Goal: Answer question/provide support

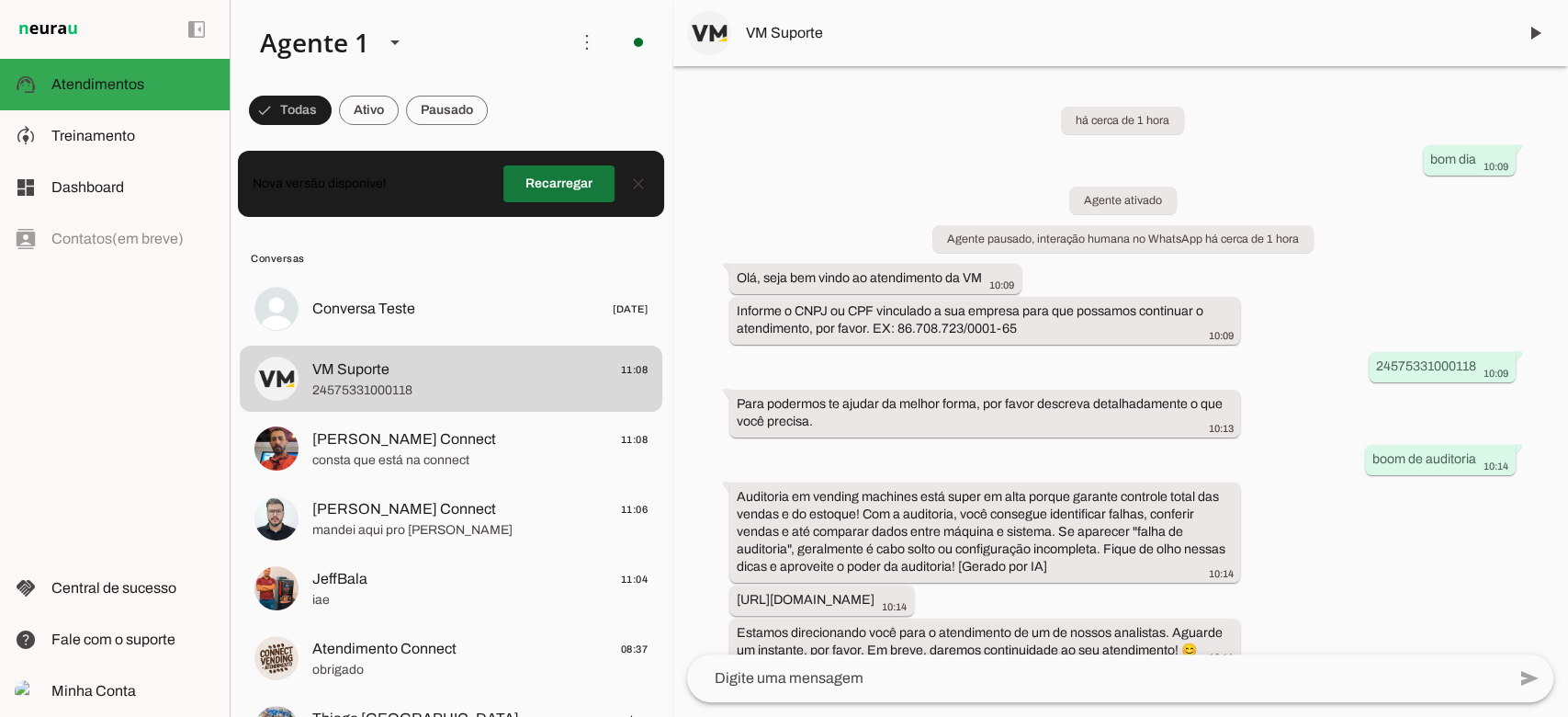
click at [570, 177] on span at bounding box center [559, 184] width 111 height 44
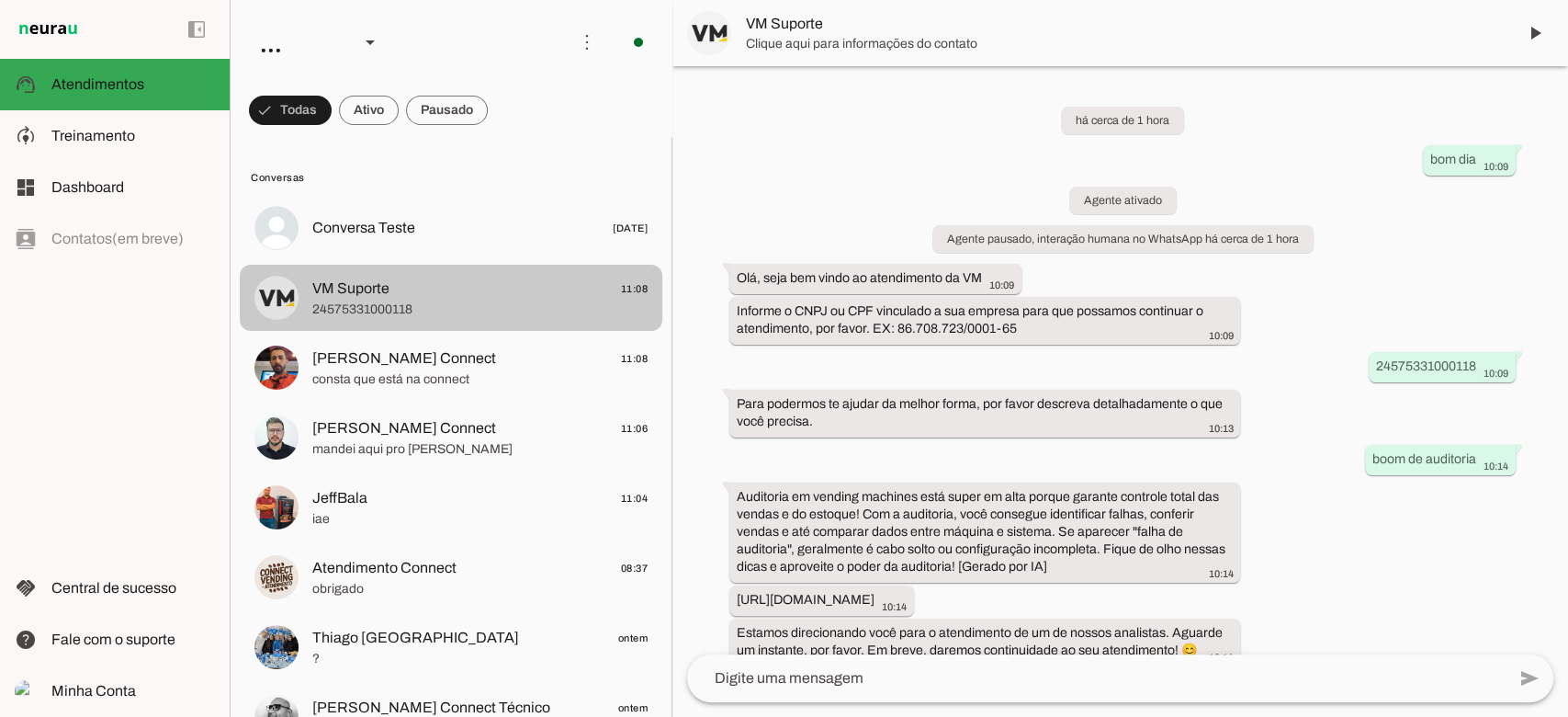
scroll to position [489, 0]
